Goal: Navigation & Orientation: Find specific page/section

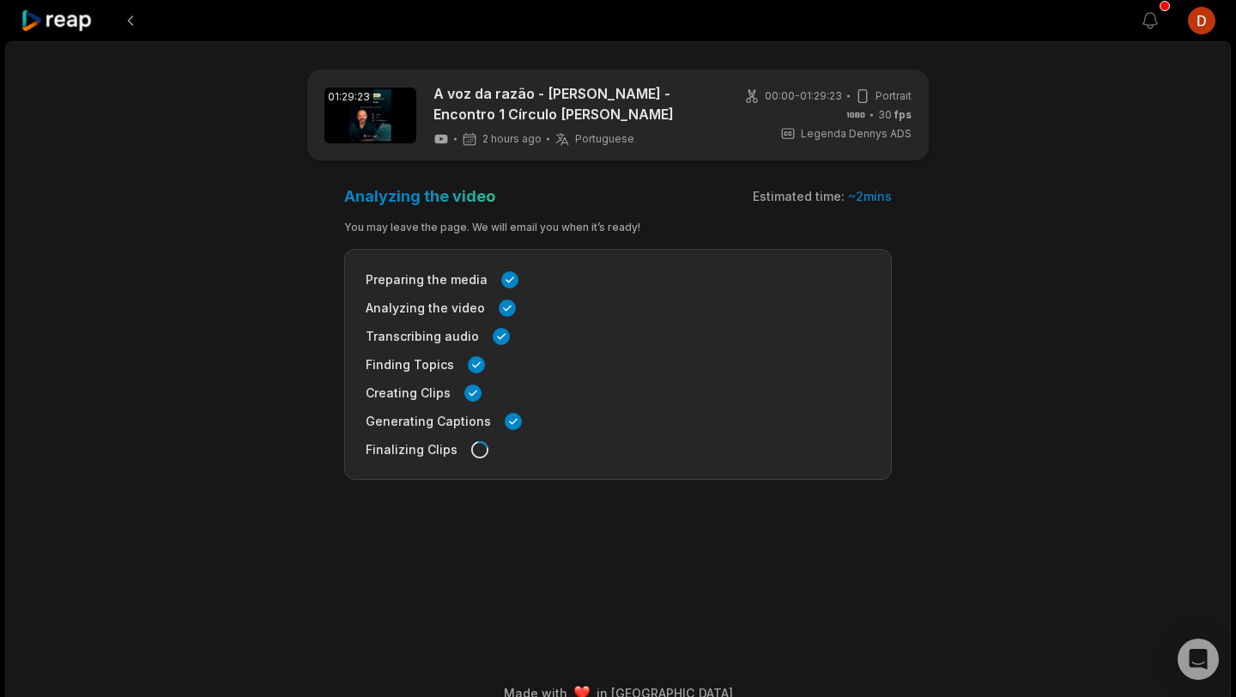
click at [64, 27] on icon at bounding box center [57, 20] width 73 height 23
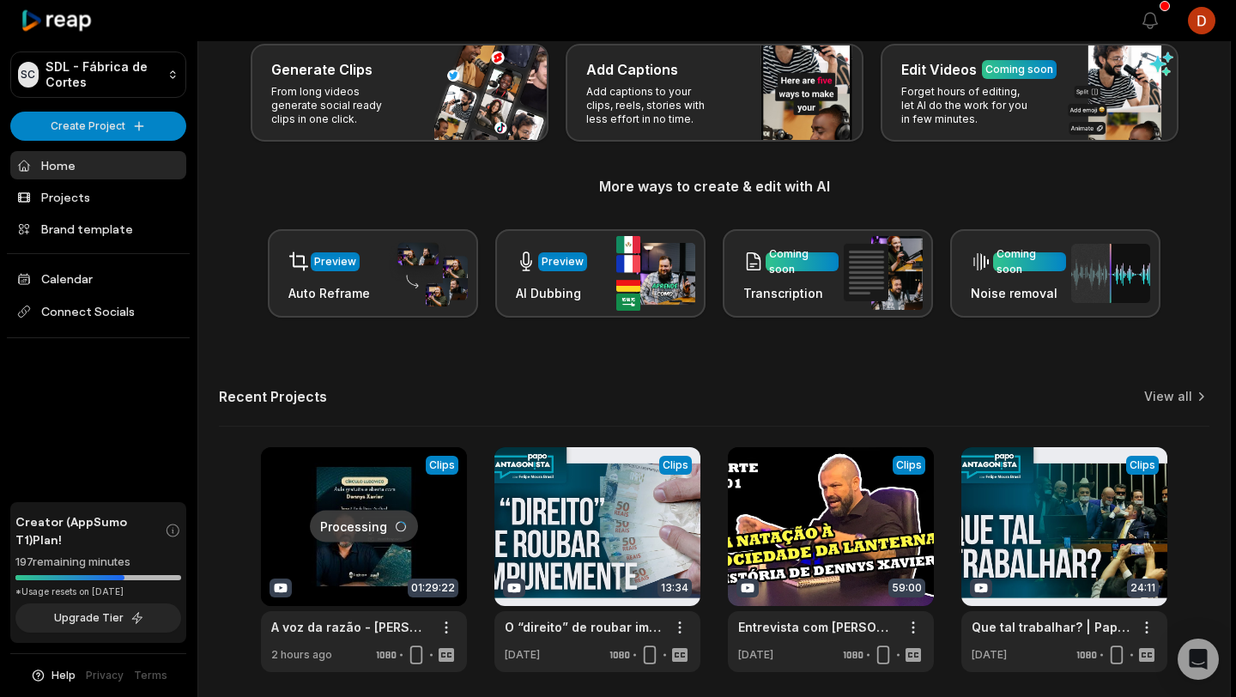
scroll to position [160, 0]
